Goal: Transaction & Acquisition: Purchase product/service

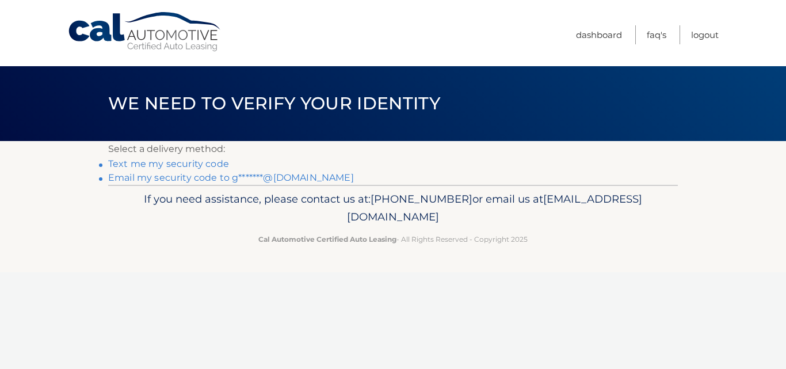
click at [198, 162] on link "Text me my security code" at bounding box center [168, 163] width 121 height 11
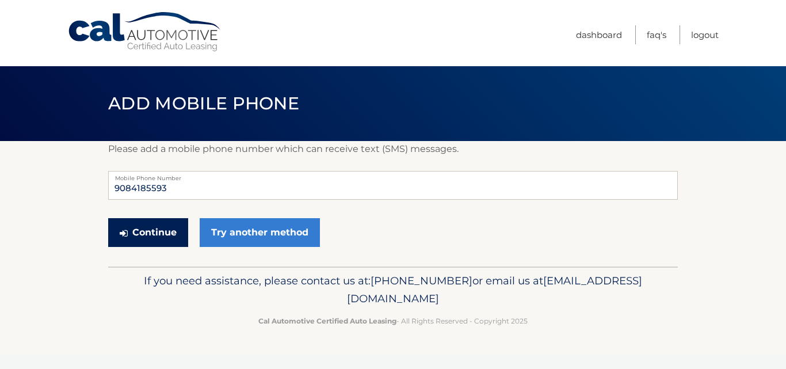
click at [150, 233] on button "Continue" at bounding box center [148, 232] width 80 height 29
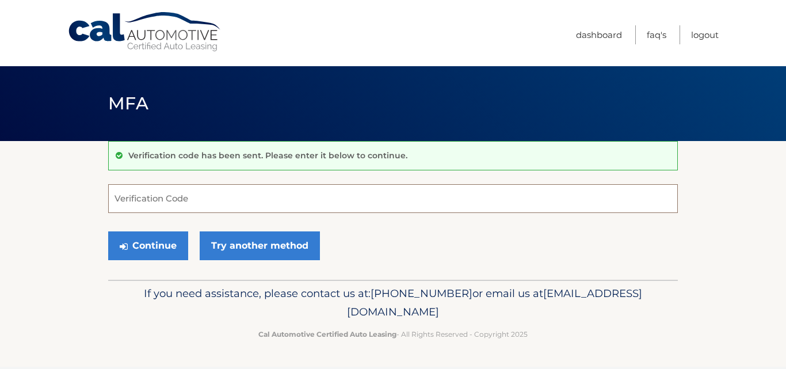
click at [211, 197] on input "Verification Code" at bounding box center [392, 198] width 569 height 29
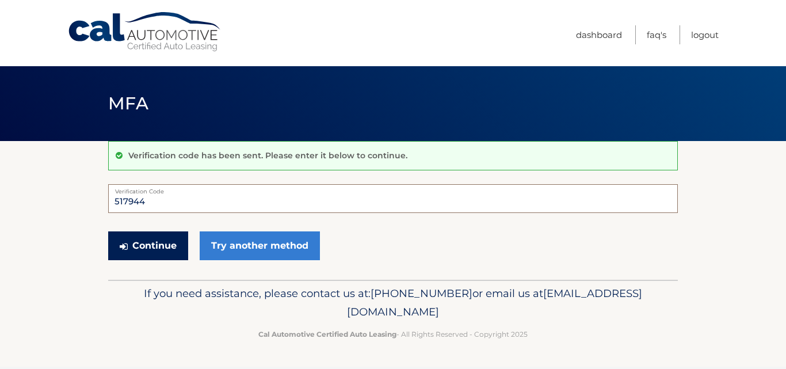
type input "517944"
click at [168, 244] on button "Continue" at bounding box center [148, 245] width 80 height 29
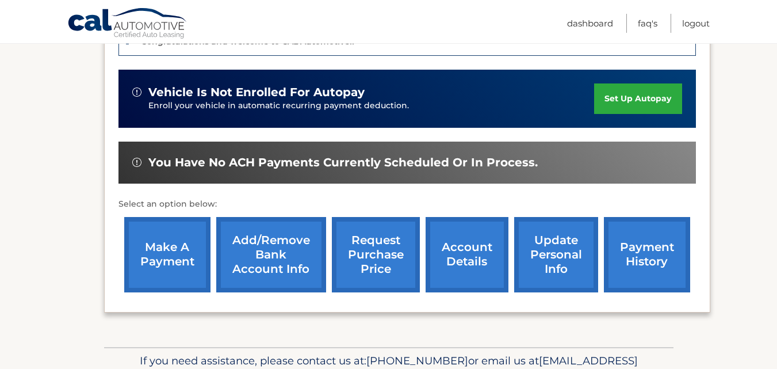
scroll to position [345, 0]
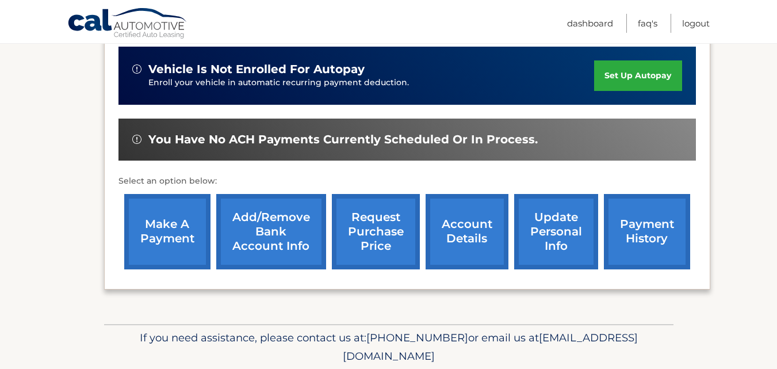
click at [173, 239] on link "make a payment" at bounding box center [167, 231] width 86 height 75
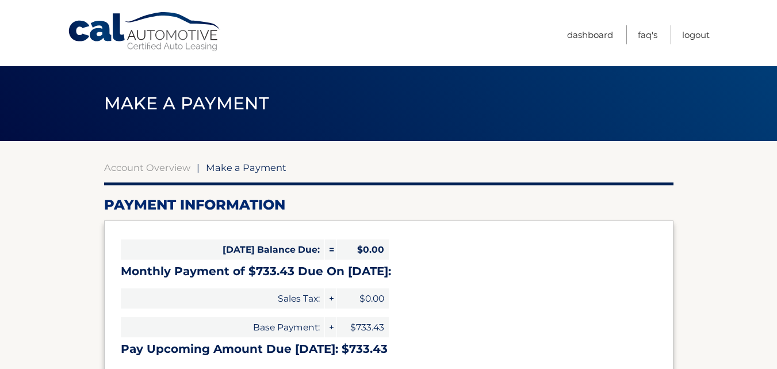
select select "ODY1Y2U3ZmMtMDk2NC00N2RmLTgwNzYtZDc0ZDY3MzEyY2U2"
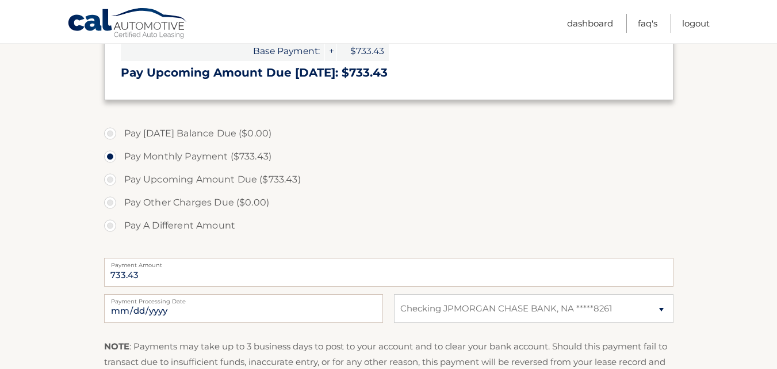
scroll to position [299, 0]
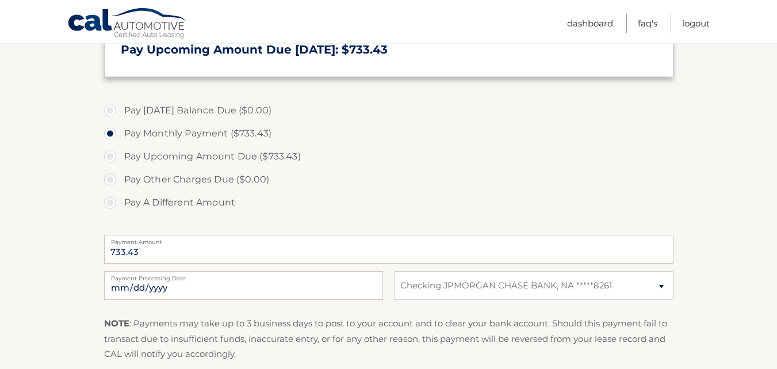
click at [116, 203] on label "Pay A Different Amount" at bounding box center [388, 202] width 569 height 23
click at [116, 203] on input "Pay A Different Amount" at bounding box center [115, 200] width 12 height 18
radio input "true"
click at [137, 250] on input "Payment Amount" at bounding box center [388, 249] width 569 height 29
click at [60, 271] on section "Account Overview | Make a Payment Payment Information [DATE] Balance Due: = $0.…" at bounding box center [388, 138] width 777 height 593
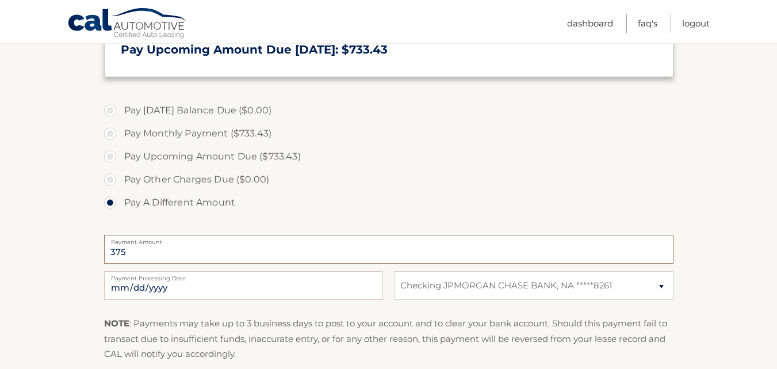
click at [139, 256] on input "375" at bounding box center [388, 249] width 569 height 29
type input "375.00"
click at [61, 246] on section "Account Overview | Make a Payment Payment Information [DATE] Balance Due: = $0.…" at bounding box center [388, 138] width 777 height 593
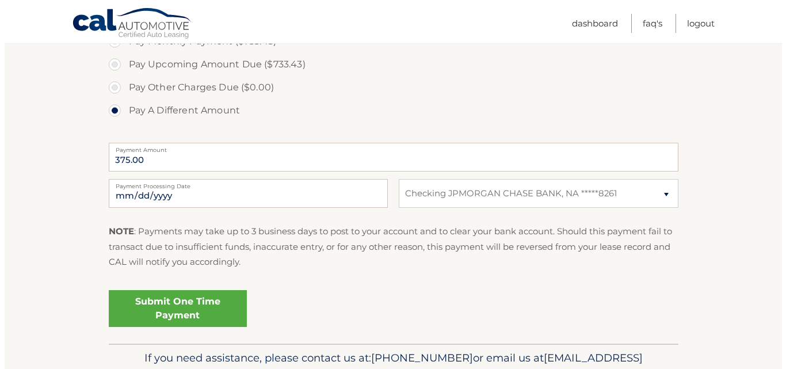
scroll to position [414, 0]
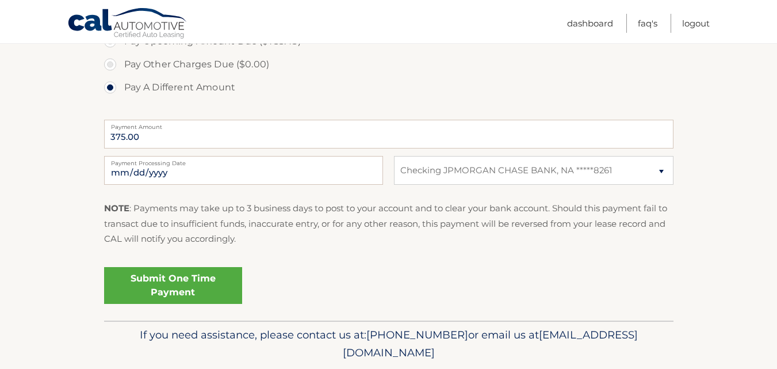
click at [148, 294] on link "Submit One Time Payment" at bounding box center [173, 285] width 138 height 37
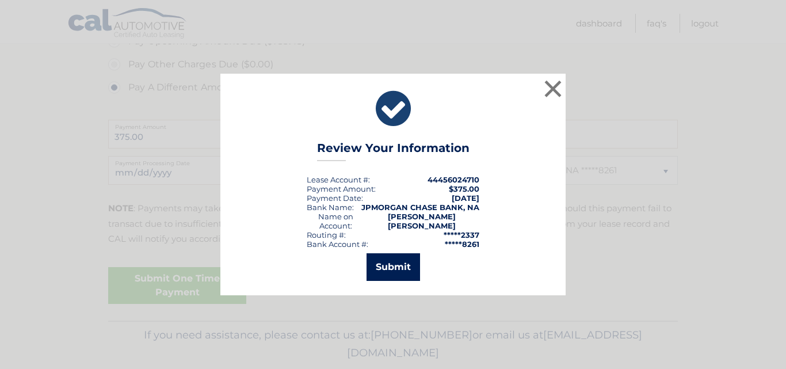
click at [379, 269] on button "Submit" at bounding box center [392, 267] width 53 height 28
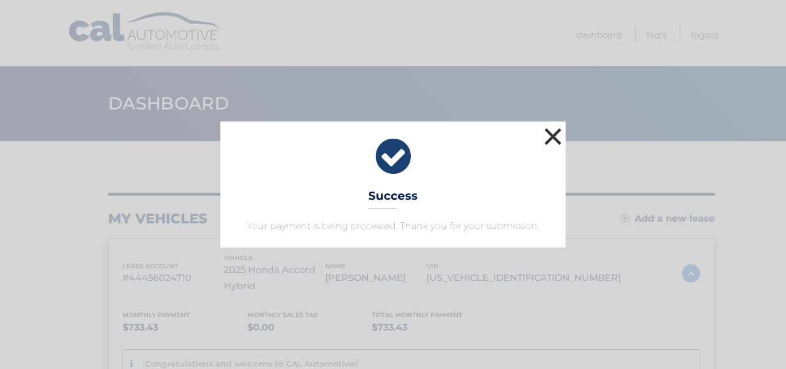
click at [555, 136] on button "×" at bounding box center [552, 136] width 23 height 23
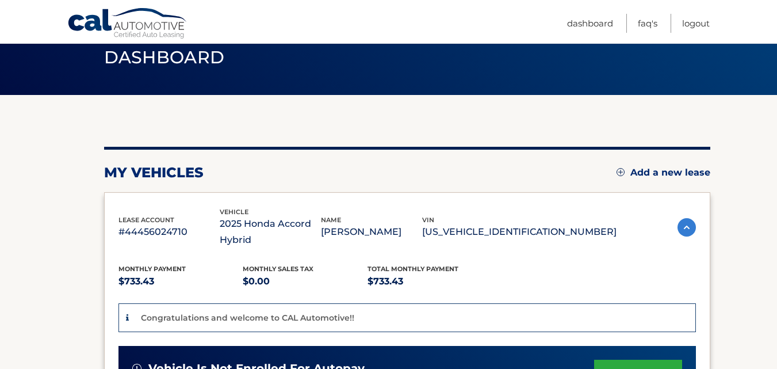
scroll to position [69, 0]
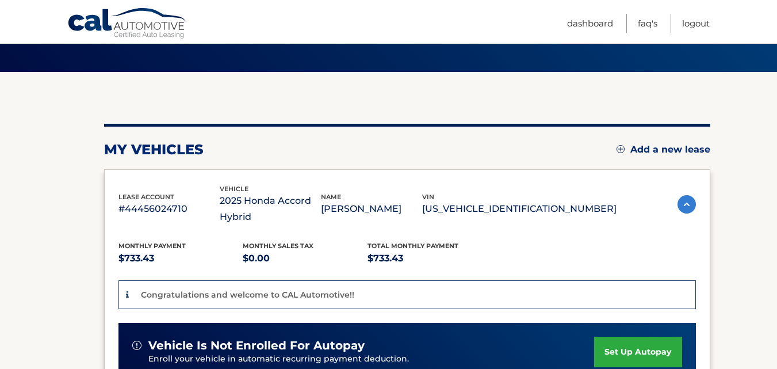
click at [48, 239] on section "my vehicles Add a new lease lease account #44456024710 vehicle 2025 Honda Accor…" at bounding box center [388, 347] width 777 height 550
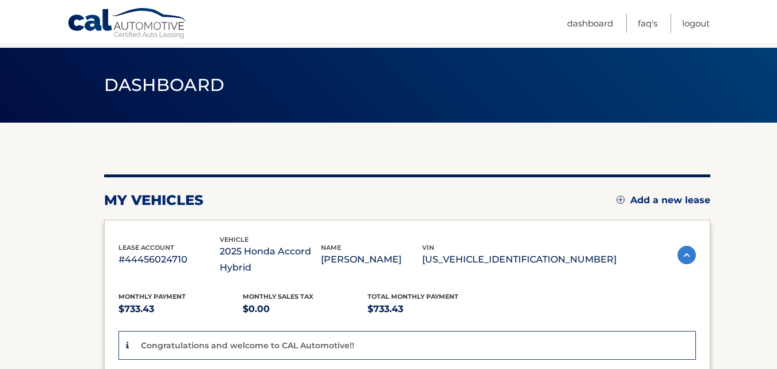
scroll to position [0, 0]
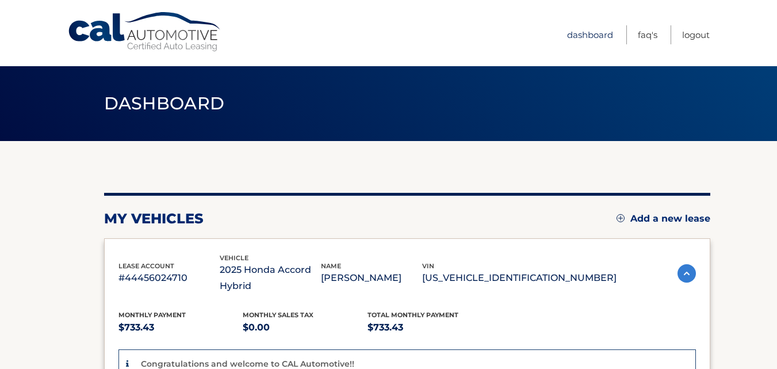
click at [573, 33] on link "Dashboard" at bounding box center [590, 34] width 46 height 19
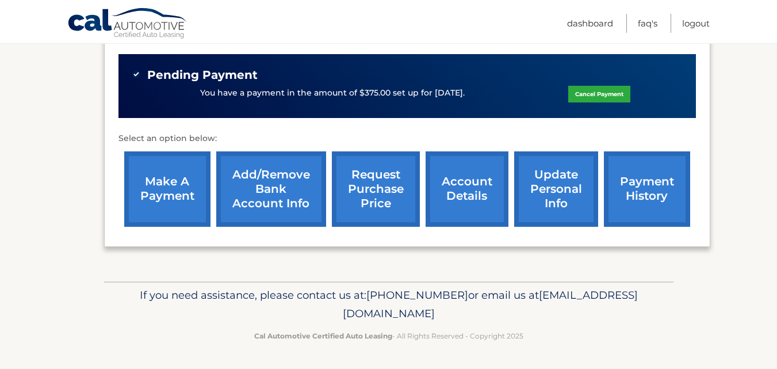
scroll to position [408, 0]
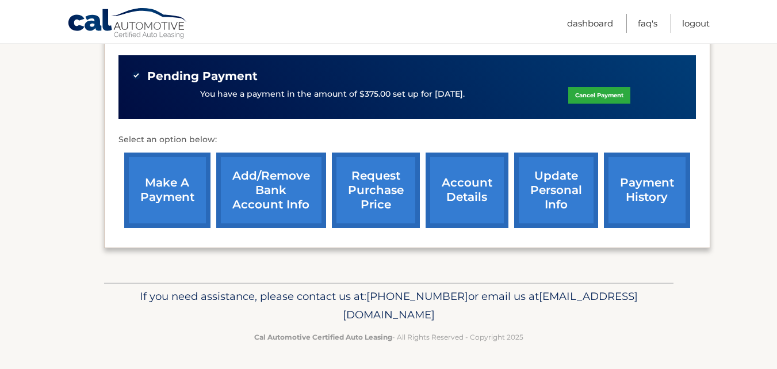
click at [459, 200] on link "account details" at bounding box center [467, 189] width 83 height 75
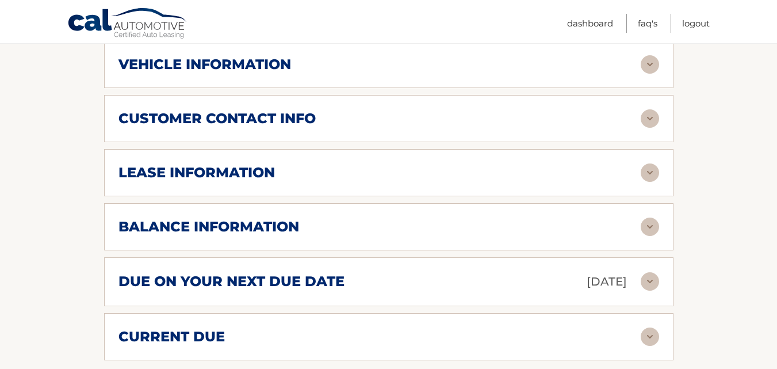
scroll to position [601, 0]
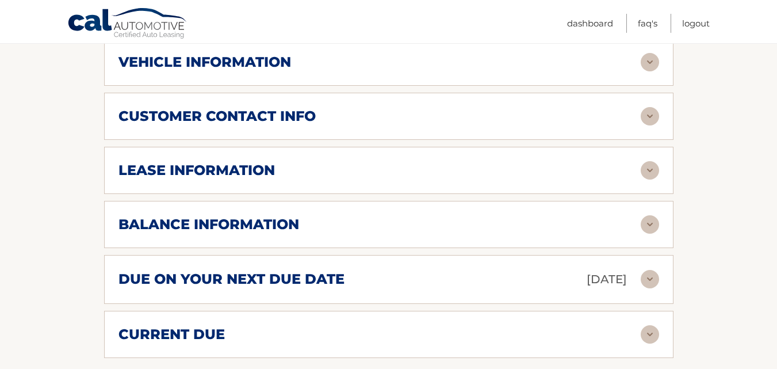
click at [647, 65] on img at bounding box center [650, 62] width 18 height 18
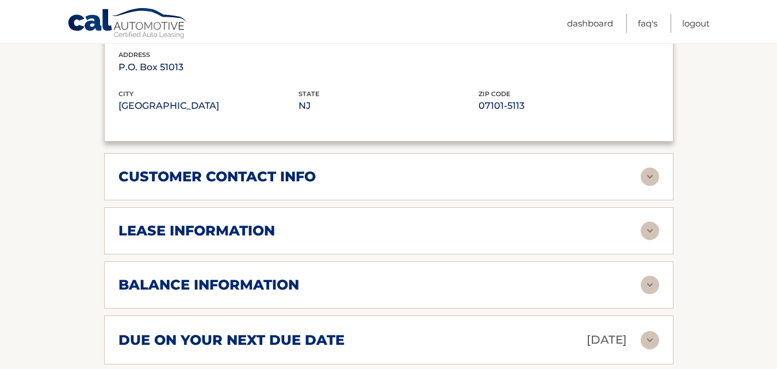
scroll to position [820, 0]
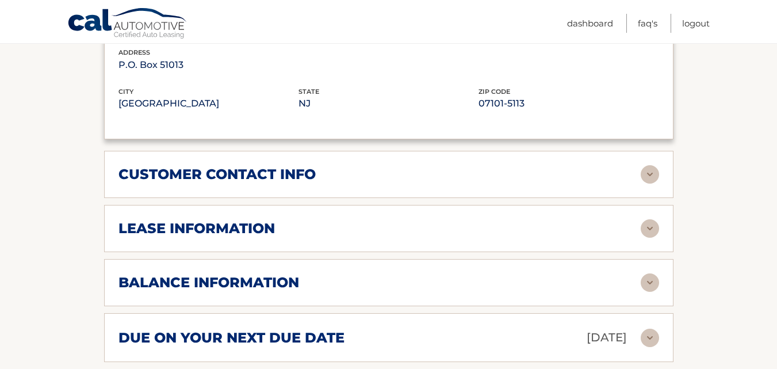
click at [646, 177] on img at bounding box center [650, 174] width 18 height 18
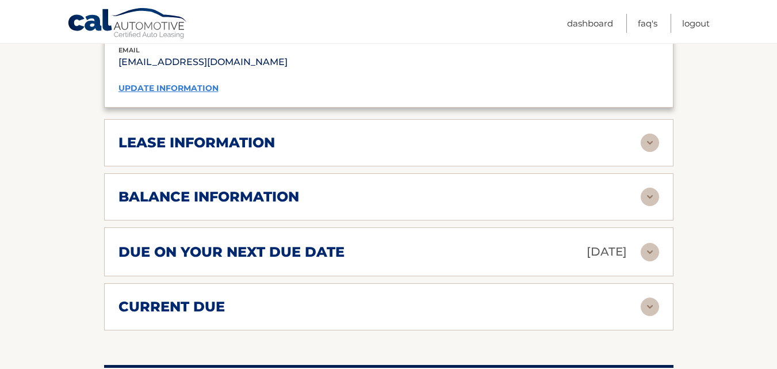
scroll to position [1135, 0]
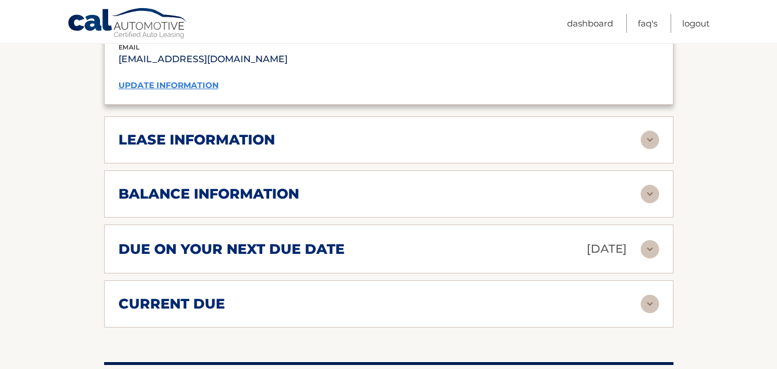
click at [645, 191] on img at bounding box center [650, 194] width 18 height 18
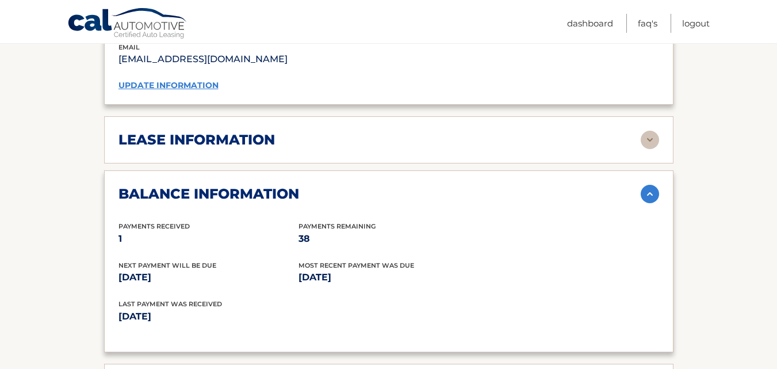
click at [648, 142] on img at bounding box center [650, 140] width 18 height 18
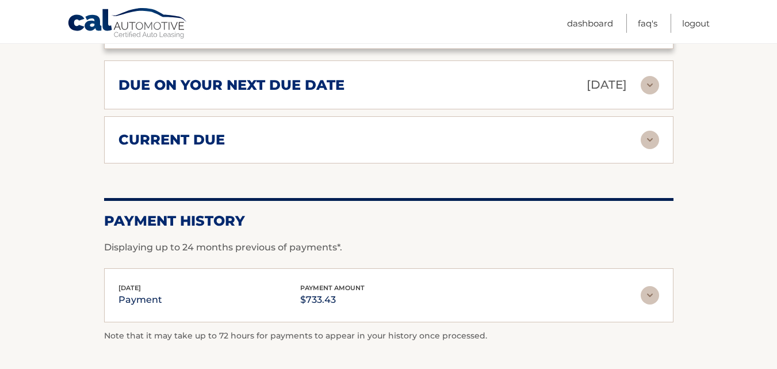
scroll to position [1664, 0]
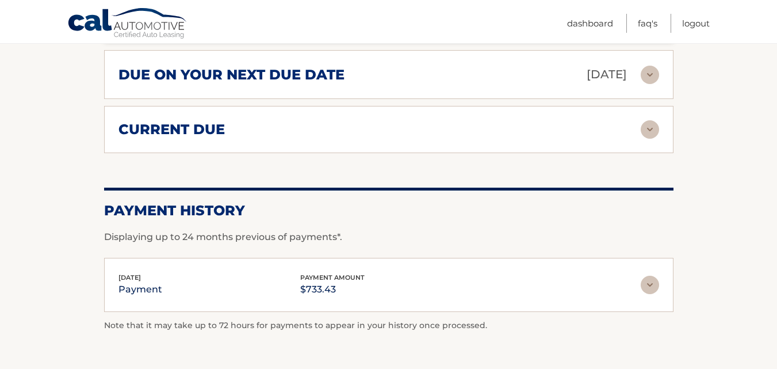
click at [656, 72] on img at bounding box center [650, 75] width 18 height 18
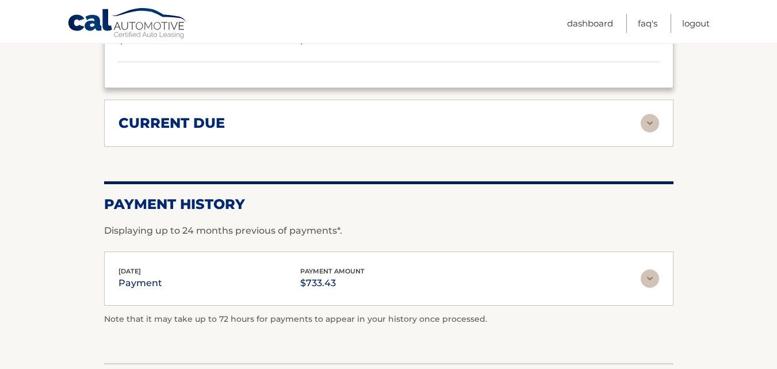
scroll to position [1864, 0]
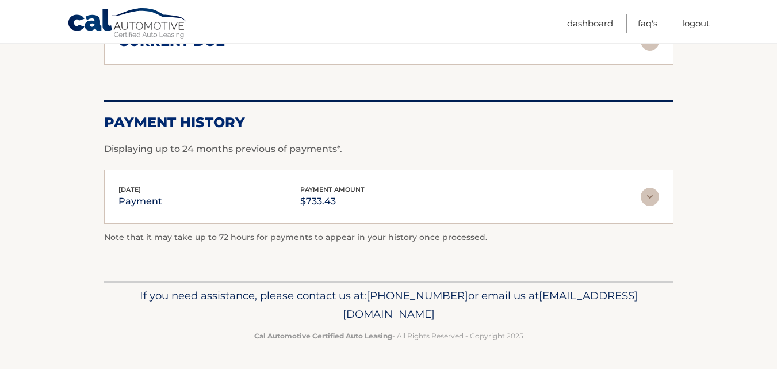
click at [653, 49] on img at bounding box center [650, 41] width 18 height 18
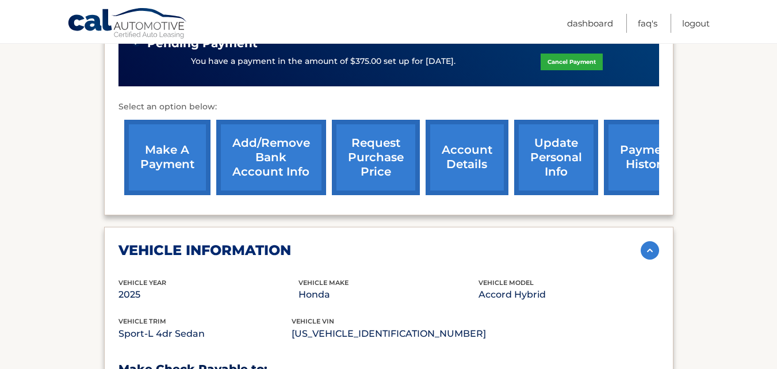
scroll to position [417, 0]
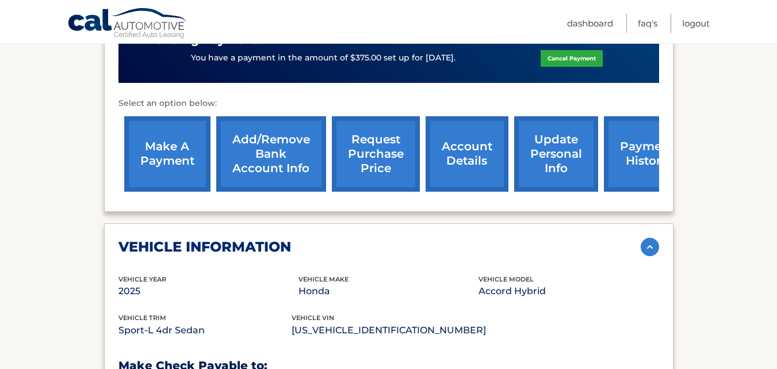
click at [374, 155] on link "request purchase price" at bounding box center [376, 153] width 88 height 75
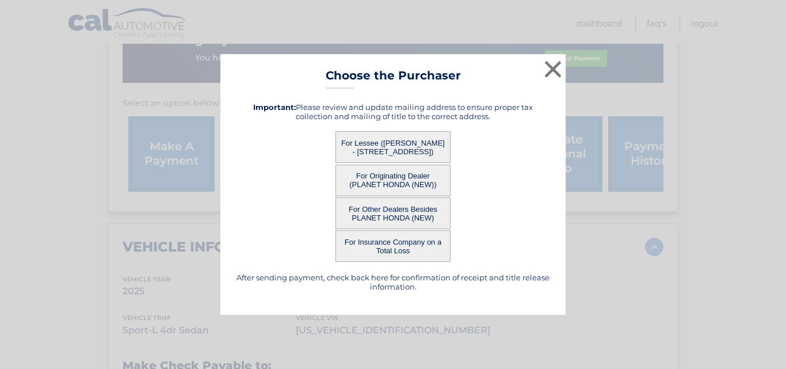
click at [378, 142] on button "For Lessee (JAIRO GARCIA - 374 1ST AVE, , ELIZABETH, NJ 07206)" at bounding box center [392, 147] width 115 height 32
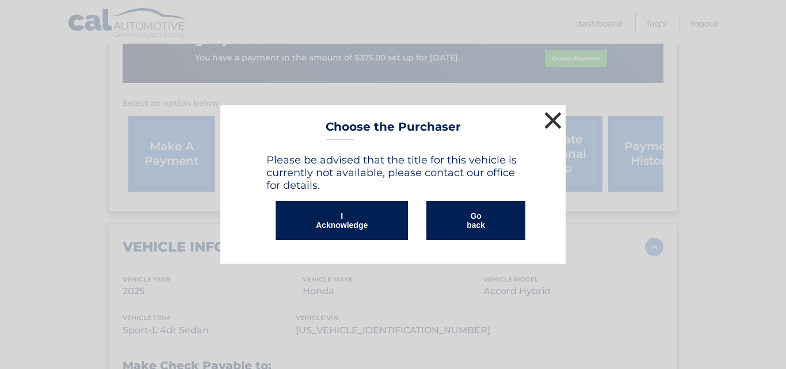
click at [549, 118] on button "×" at bounding box center [552, 120] width 23 height 23
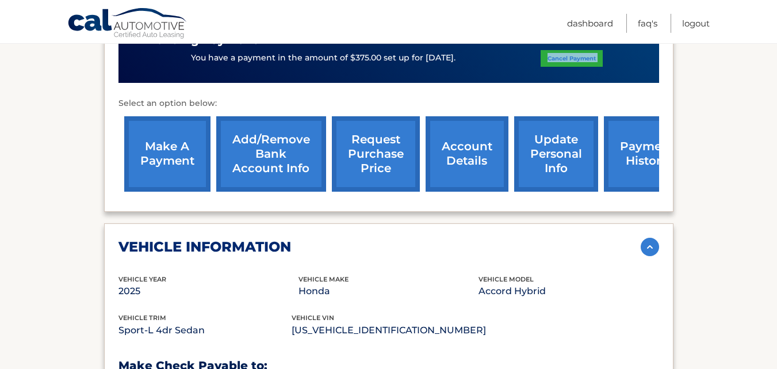
drag, startPoint x: 118, startPoint y: 83, endPoint x: 556, endPoint y: 61, distance: 438.8
click at [556, 61] on div "Monthly Payment $733.43 Monthly sales Tax $0.00 Total Monthly Payment $733.43 v…" at bounding box center [388, 44] width 541 height 305
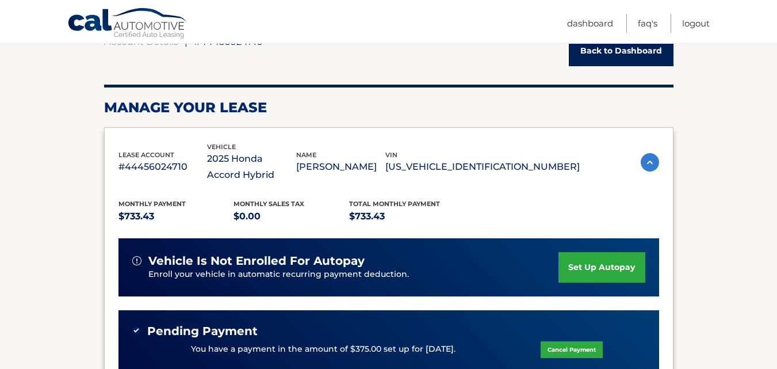
scroll to position [0, 0]
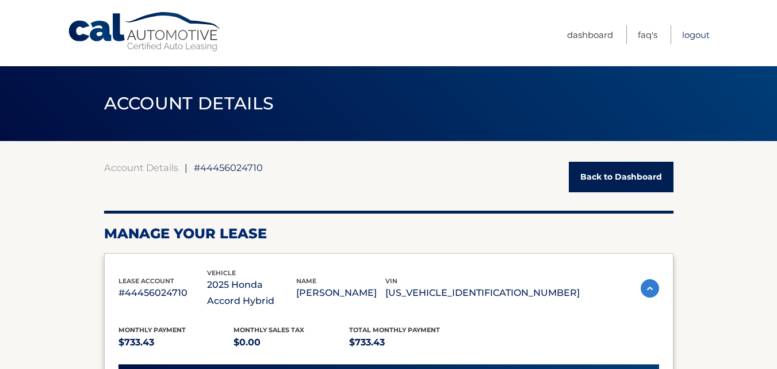
click at [692, 35] on link "Logout" at bounding box center [696, 34] width 28 height 19
